Goal: Task Accomplishment & Management: Use online tool/utility

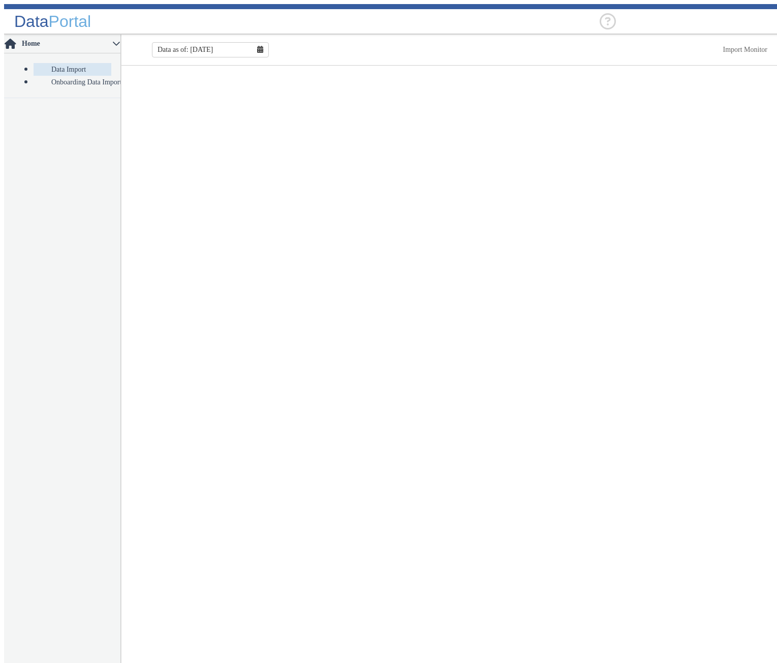
click at [232, 19] on header "Data Portal" at bounding box center [392, 19] width 777 height 30
click at [326, 113] on div "Data Portal Home Data Import Onboarding Data Import Data as of: 9/30/2025 Impor…" at bounding box center [392, 335] width 777 height 663
click at [636, 18] on input "text" at bounding box center [692, 22] width 152 height 8
click at [491, 18] on header "Data Portal No items found No items found" at bounding box center [392, 19] width 777 height 30
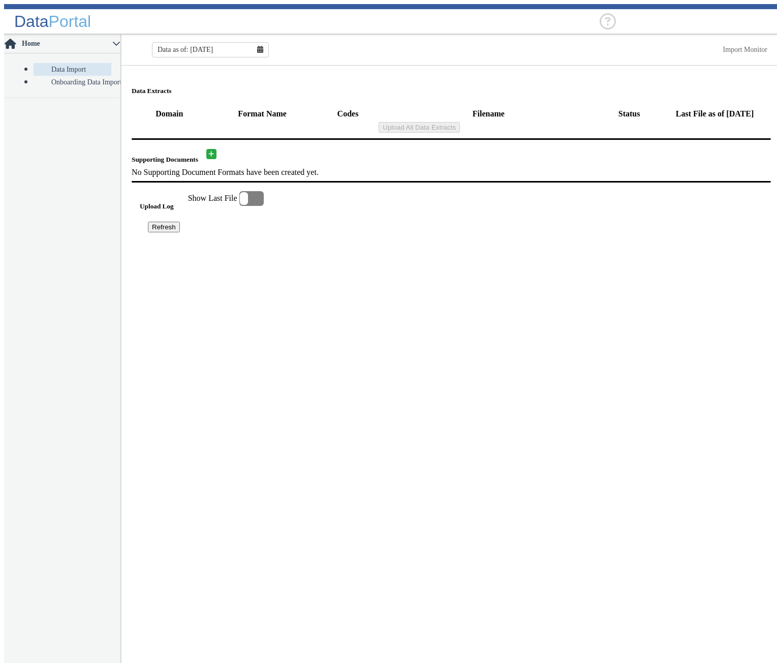
click at [683, 21] on input "text" at bounding box center [692, 22] width 152 height 8
click at [487, 16] on header "Data Portal No items found No items found" at bounding box center [392, 19] width 777 height 30
click at [251, 333] on main "Data Extracts Domain Format Name Codes Filename Status Last File as of 09/30/20…" at bounding box center [451, 367] width 660 height 602
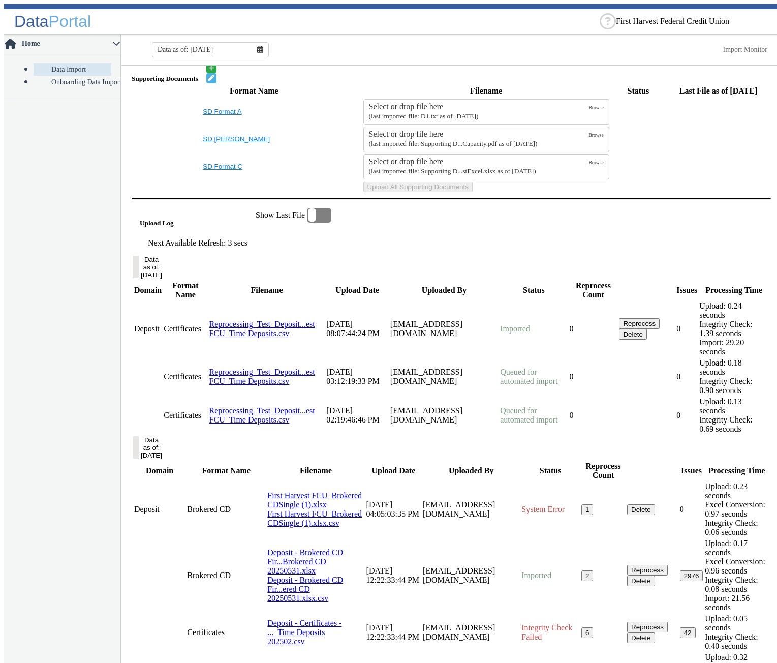
scroll to position [559, 0]
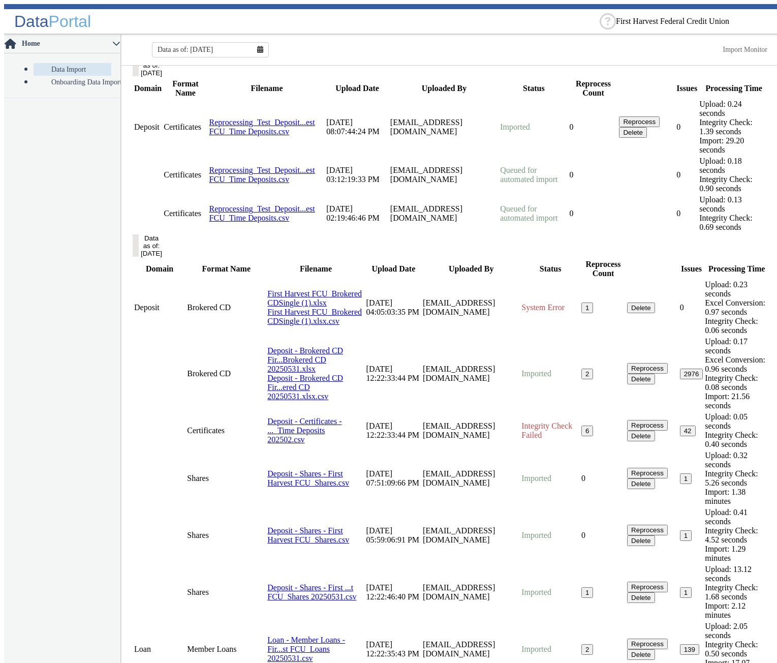
click at [180, 46] on button "Refresh" at bounding box center [164, 40] width 32 height 11
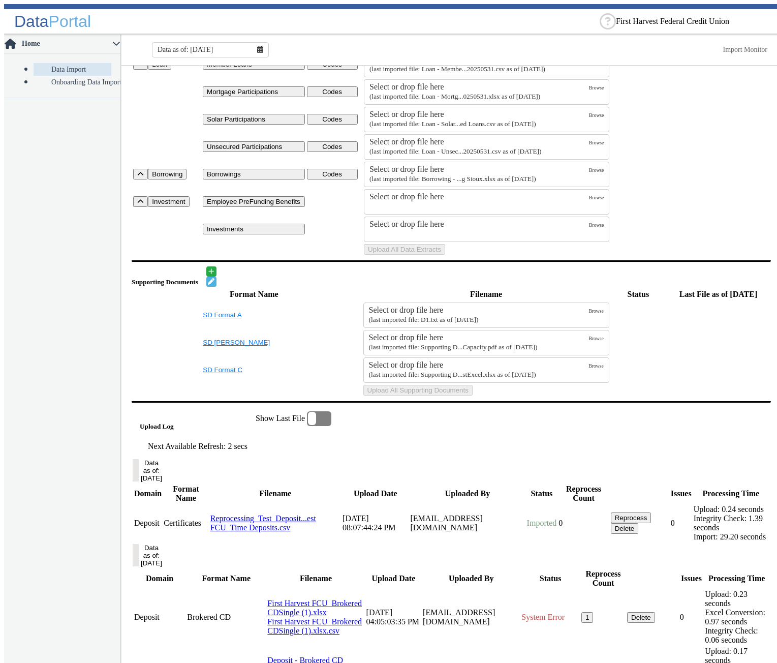
scroll to position [0, 0]
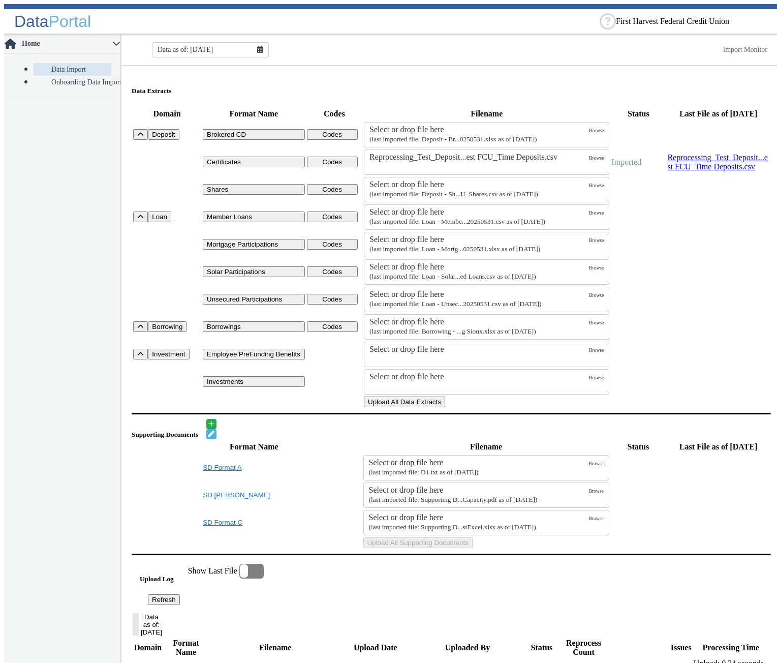
click at [445, 407] on button "Upload All Data Extracts" at bounding box center [404, 401] width 81 height 11
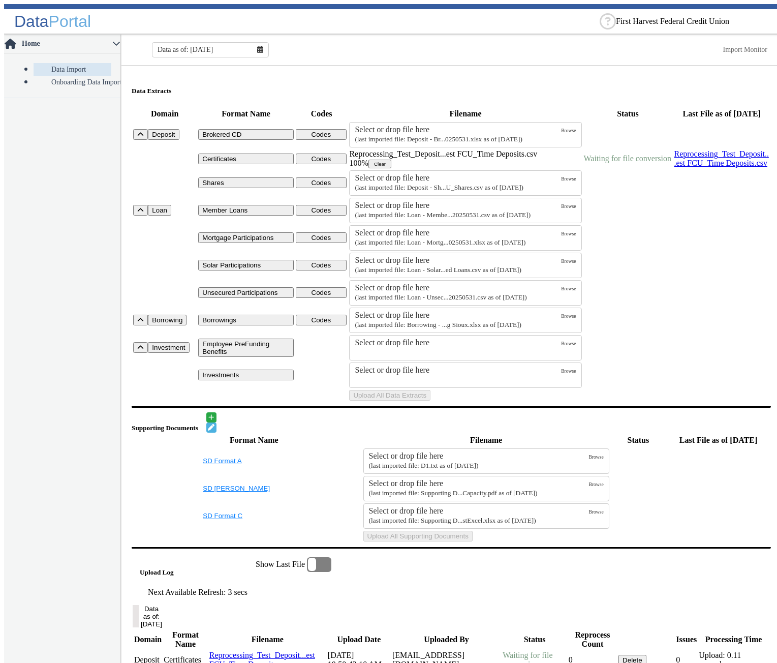
scroll to position [508, 0]
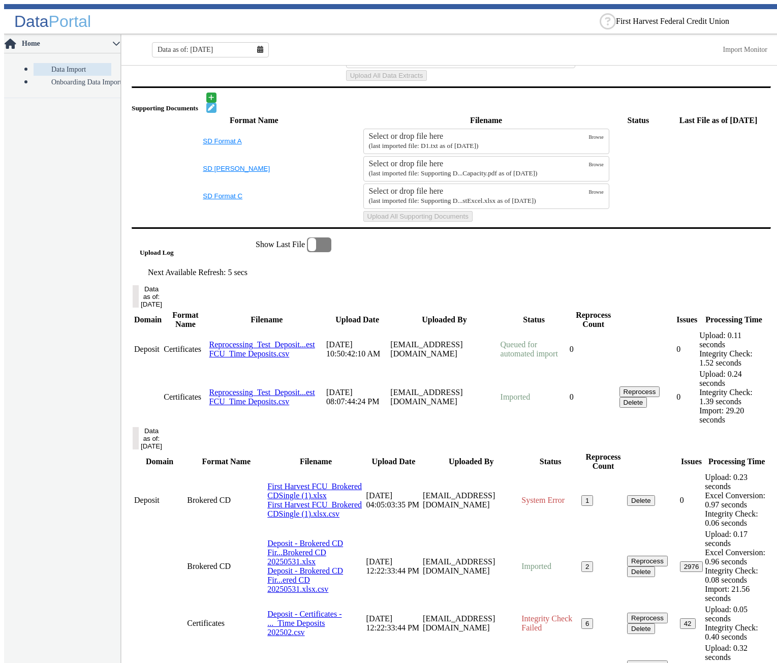
scroll to position [430, 0]
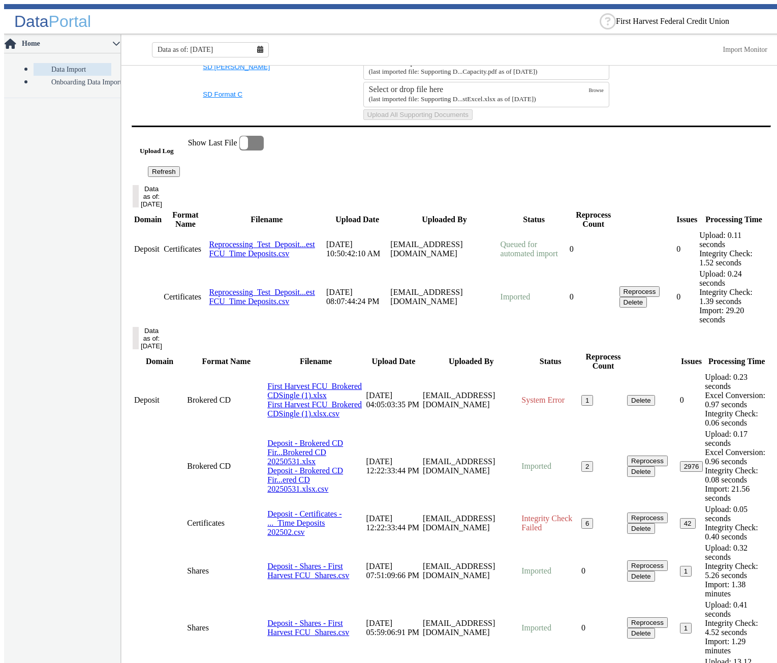
click at [180, 177] on button "Refresh" at bounding box center [164, 171] width 32 height 11
click at [723, 46] on link "Import Monitor" at bounding box center [745, 50] width 45 height 8
click at [728, 46] on link "Import Monitor" at bounding box center [745, 50] width 45 height 8
